Goal: Task Accomplishment & Management: Complete application form

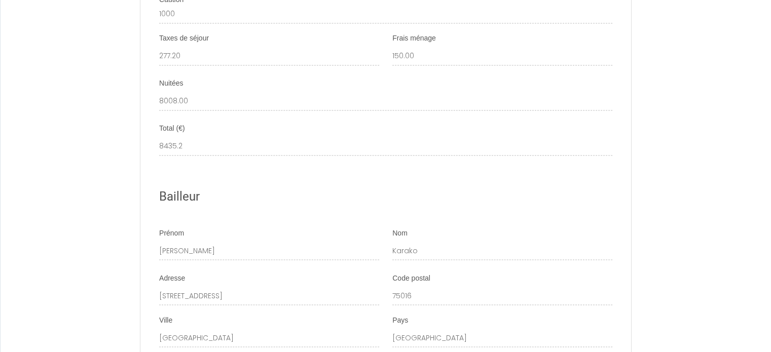
scroll to position [1592, 0]
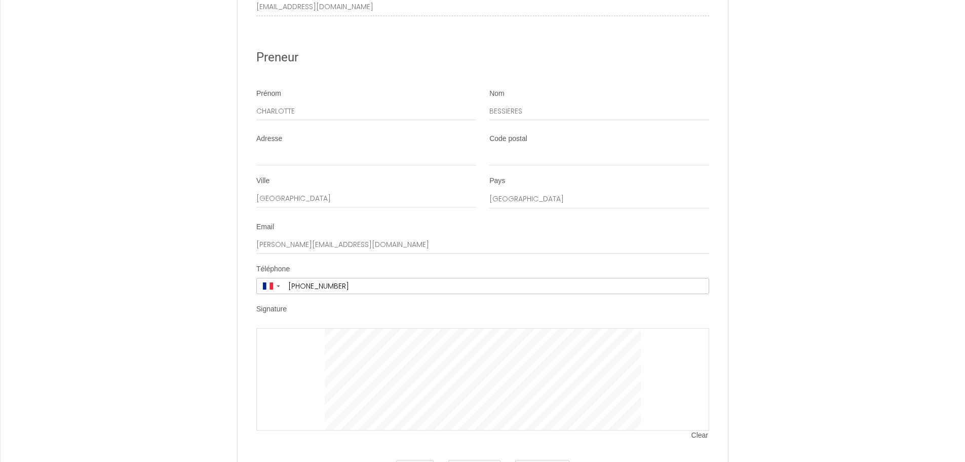
scroll to position [2077, 0]
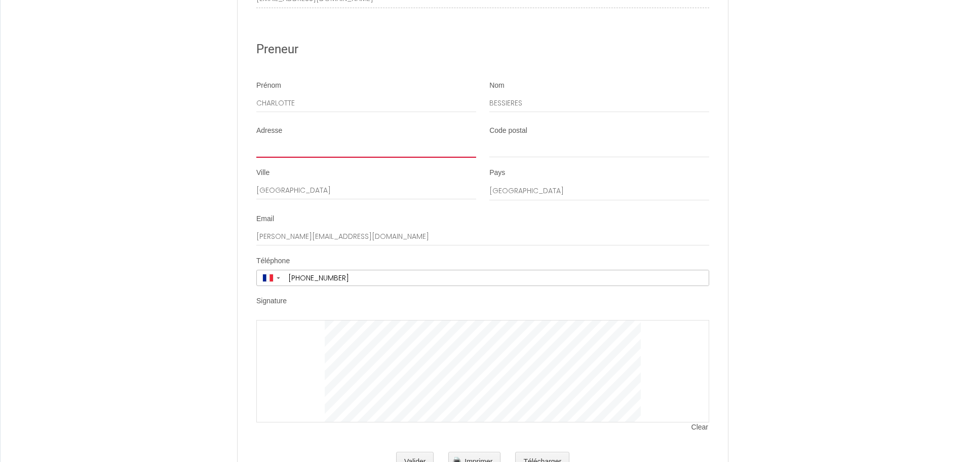
click at [277, 158] on input "Adresse" at bounding box center [366, 148] width 220 height 18
type input "25 Avenue Carnot"
type input "75017"
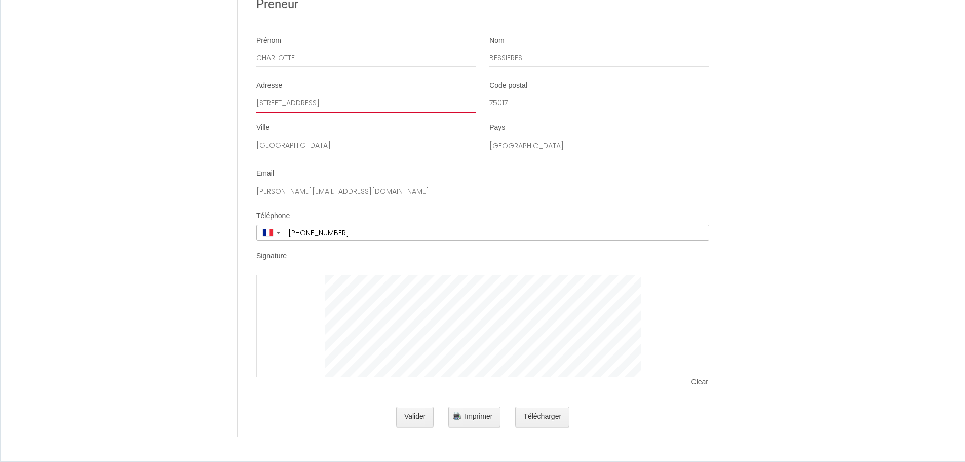
scroll to position [2142, 0]
click at [698, 380] on span "Clear" at bounding box center [701, 382] width 18 height 10
click at [316, 350] on div at bounding box center [482, 326] width 453 height 102
click at [698, 384] on span "Clear" at bounding box center [701, 382] width 18 height 10
click at [425, 415] on button "Valider" at bounding box center [415, 416] width 38 height 20
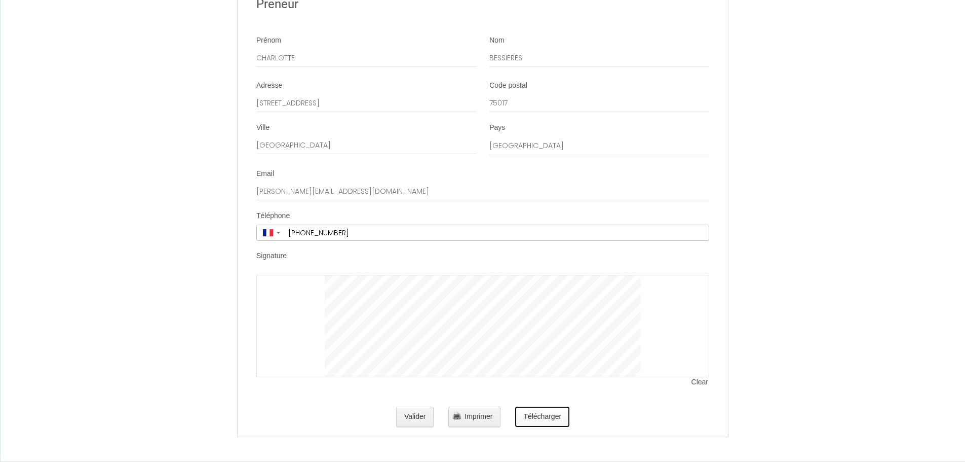
click at [540, 415] on button "Télécharger" at bounding box center [542, 416] width 54 height 20
click at [416, 416] on button "Valider" at bounding box center [415, 416] width 38 height 20
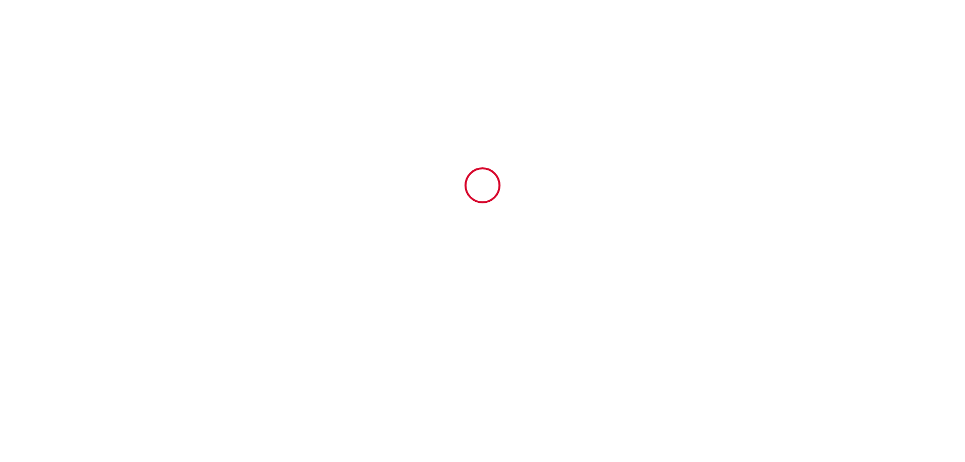
scroll to position [0, 0]
type input "184.8"
type input "150"
type input "8008"
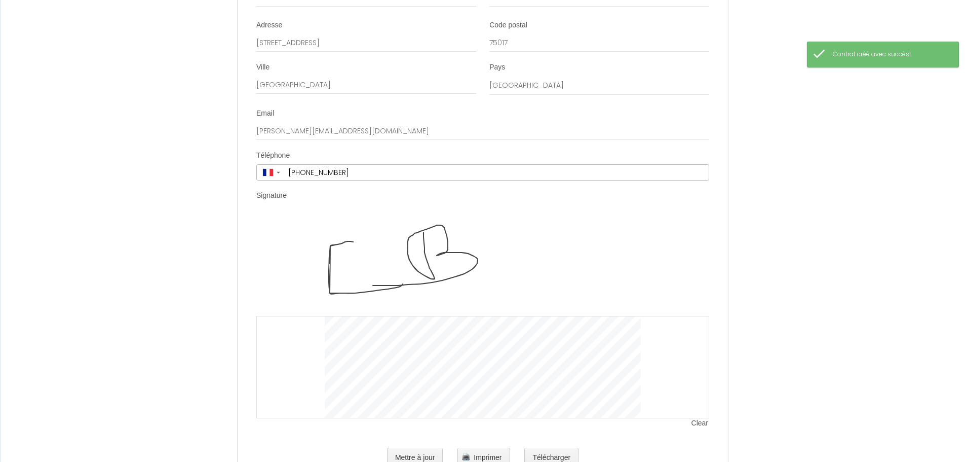
scroll to position [2243, 0]
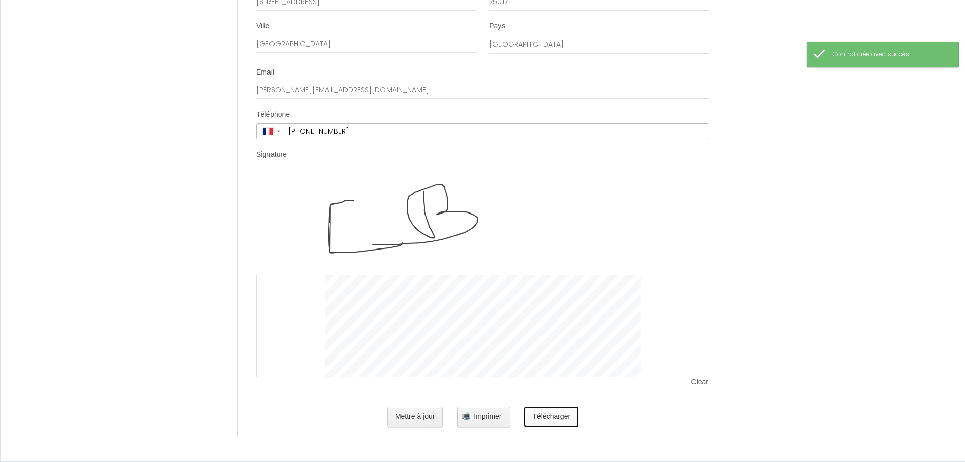
click at [543, 416] on button "Télécharger" at bounding box center [551, 416] width 54 height 20
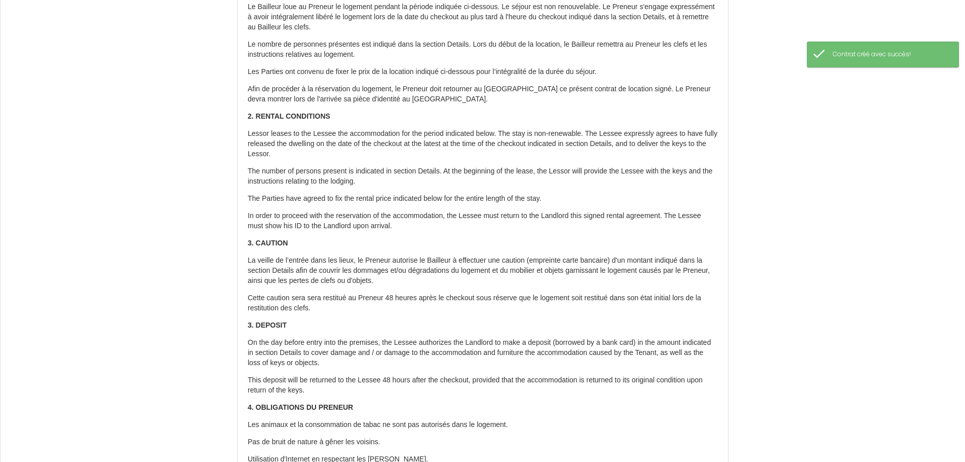
scroll to position [355, 0]
